Goal: Navigation & Orientation: Find specific page/section

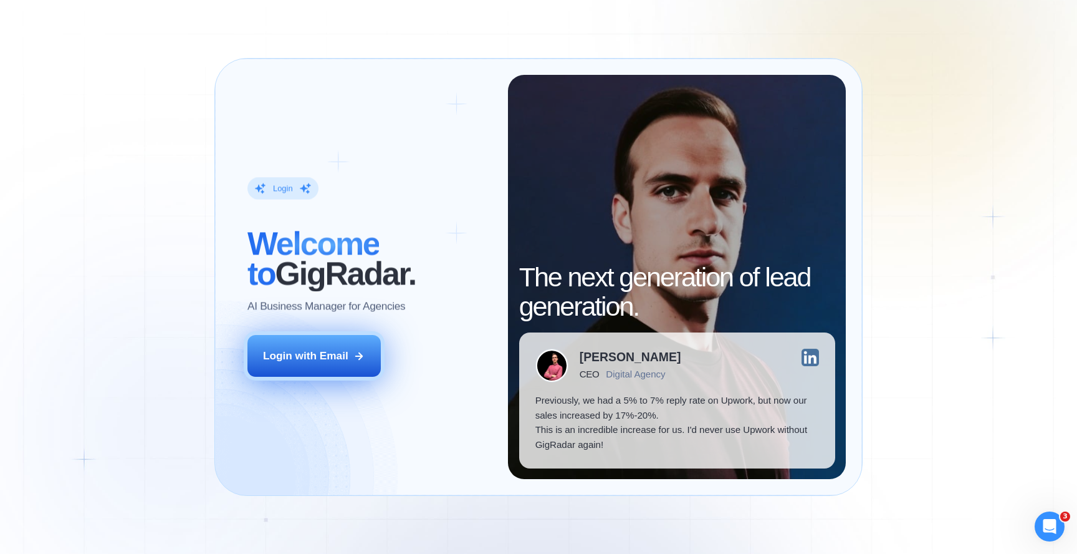
click at [342, 362] on div "Login with Email" at bounding box center [305, 356] width 85 height 15
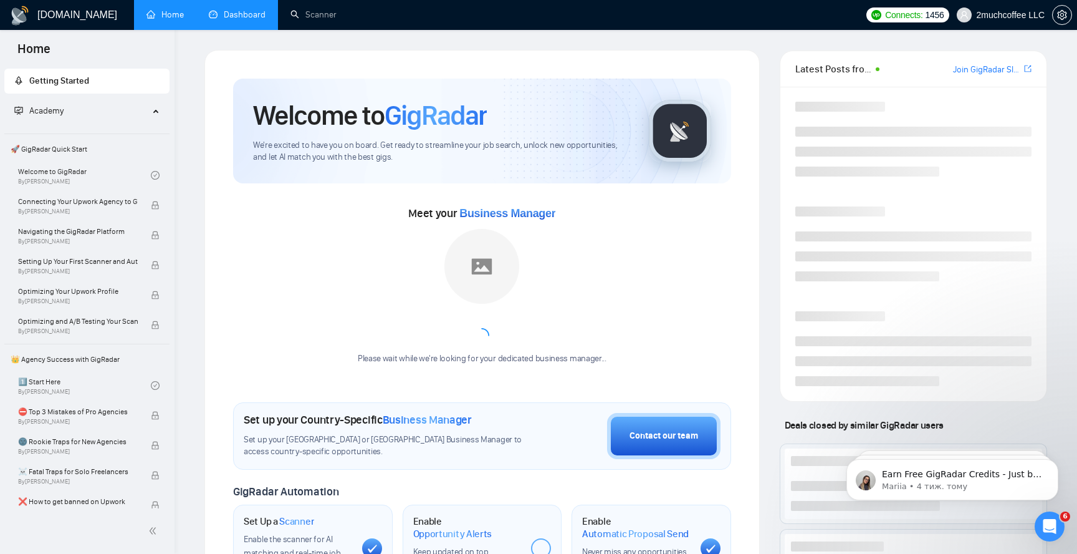
click at [228, 20] on link "Dashboard" at bounding box center [237, 14] width 57 height 11
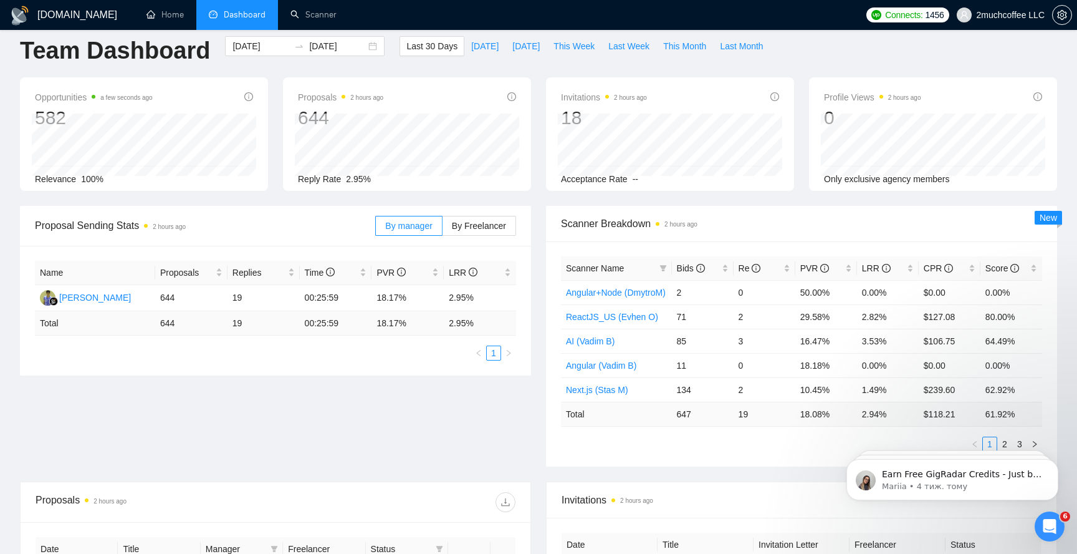
scroll to position [22, 0]
